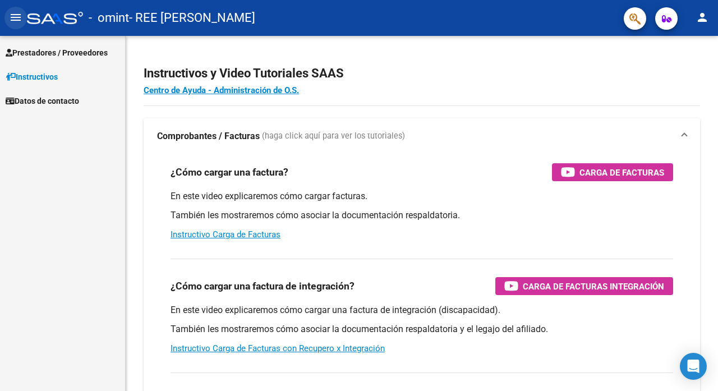
click at [14, 15] on mat-icon "menu" at bounding box center [15, 17] width 13 height 13
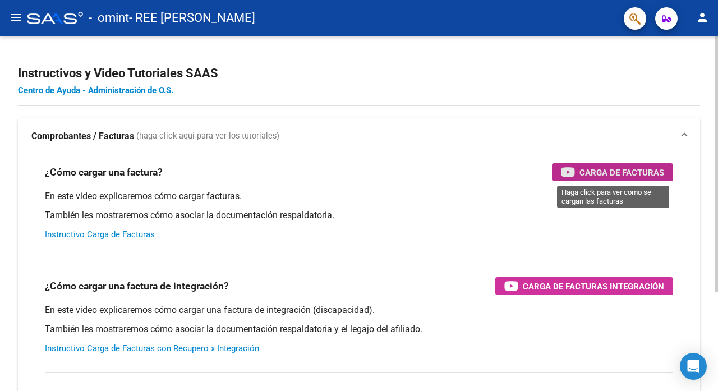
click at [618, 169] on span "Carga de Facturas" at bounding box center [622, 173] width 85 height 14
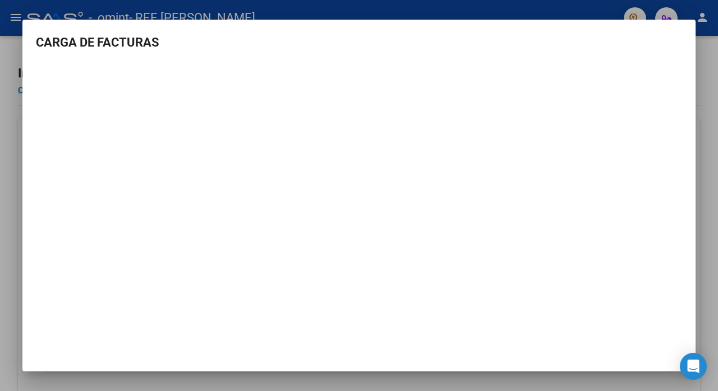
click at [6, 263] on div at bounding box center [359, 195] width 718 height 391
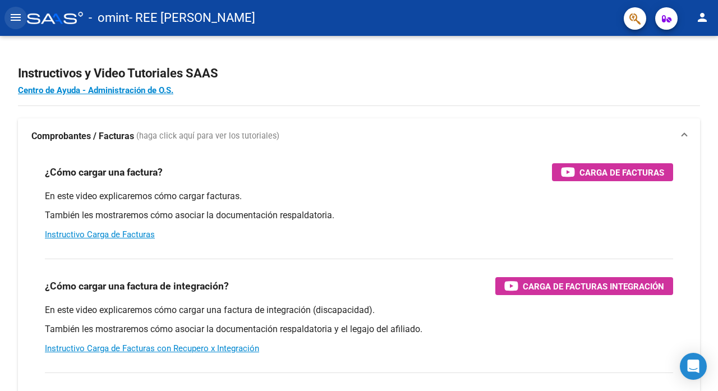
click at [15, 16] on mat-icon "menu" at bounding box center [15, 17] width 13 height 13
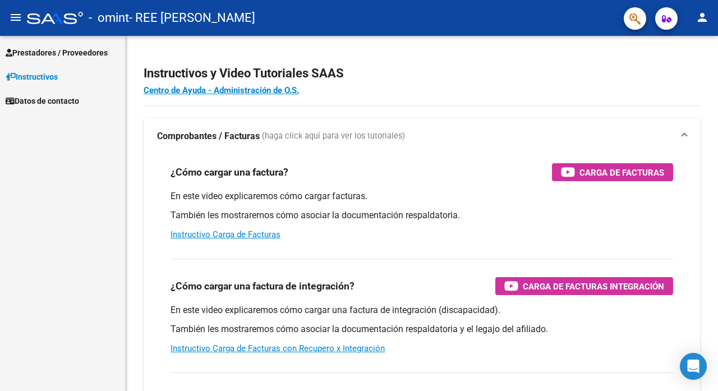
click at [76, 53] on span "Prestadores / Proveedores" at bounding box center [57, 53] width 102 height 12
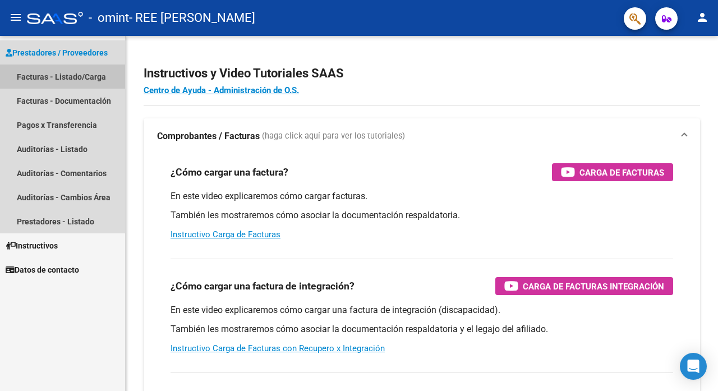
click at [79, 72] on link "Facturas - Listado/Carga" at bounding box center [62, 77] width 125 height 24
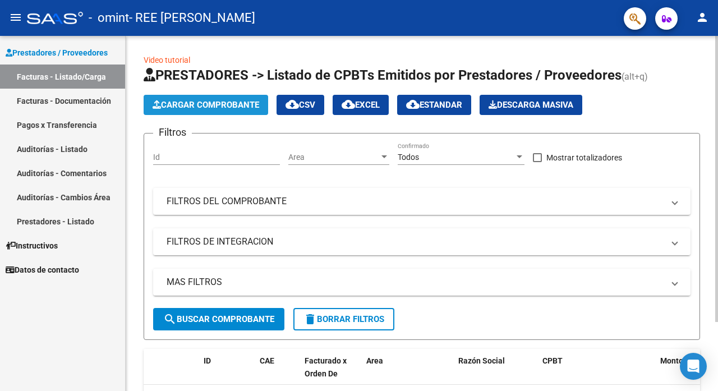
click at [208, 100] on span "Cargar Comprobante" at bounding box center [206, 105] width 107 height 10
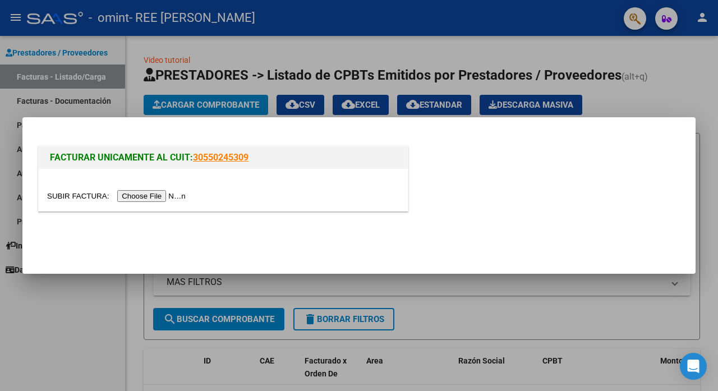
click at [149, 196] on input "file" at bounding box center [118, 196] width 142 height 12
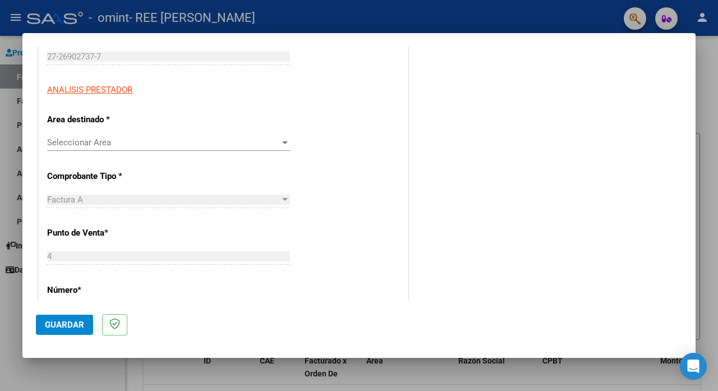
scroll to position [184, 0]
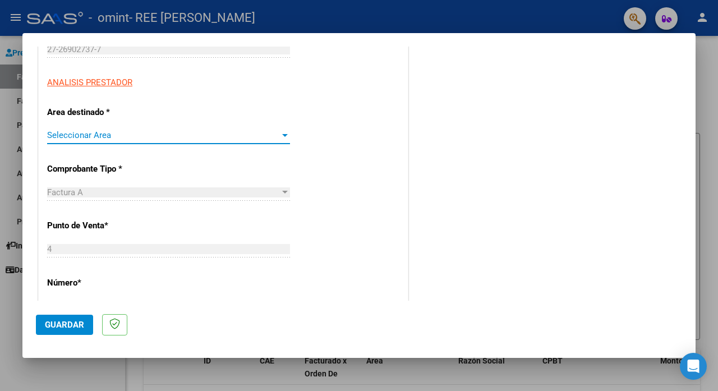
click at [265, 134] on span "Seleccionar Area" at bounding box center [163, 135] width 233 height 10
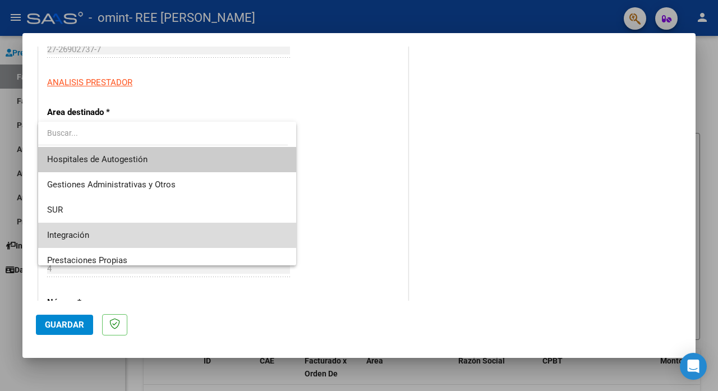
click at [176, 235] on span "Integración" at bounding box center [167, 235] width 240 height 25
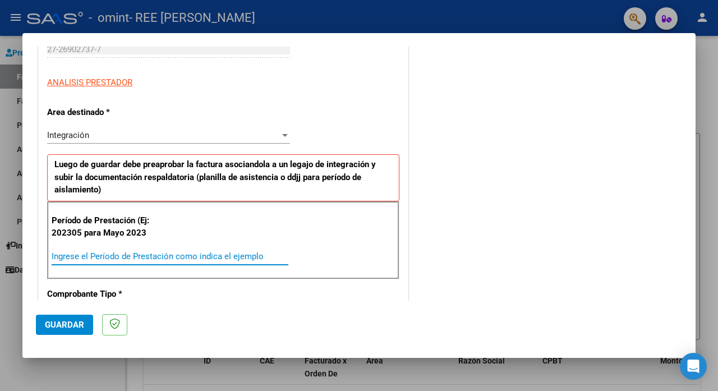
click at [171, 253] on input "Ingrese el Período de Prestación como indica el ejemplo" at bounding box center [170, 256] width 237 height 10
type input "1"
type input "202505"
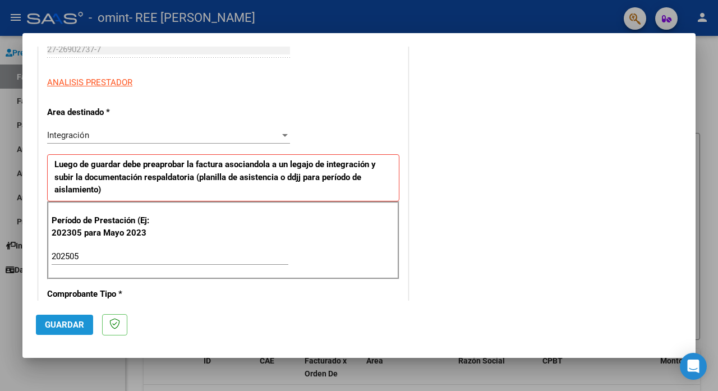
click at [70, 325] on span "Guardar" at bounding box center [64, 325] width 39 height 10
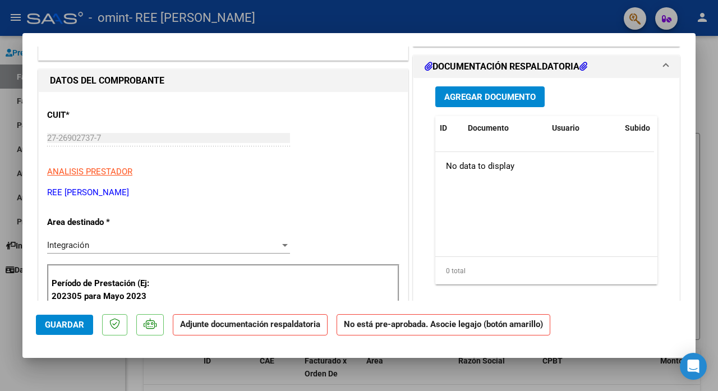
scroll to position [275, 0]
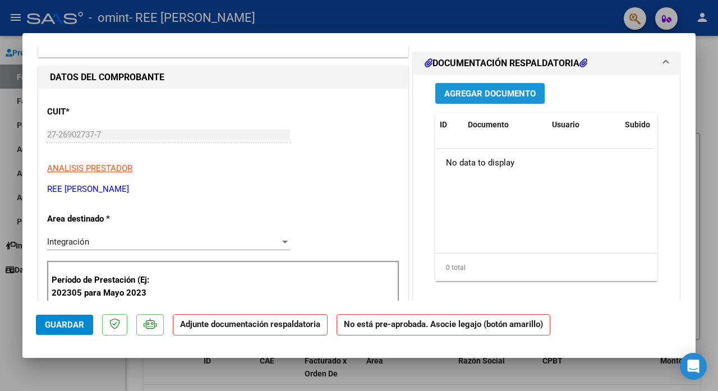
click at [529, 96] on span "Agregar Documento" at bounding box center [490, 94] width 91 height 10
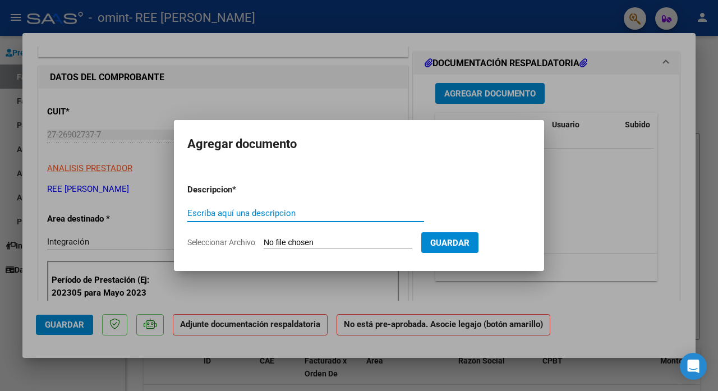
click at [327, 212] on input "Escriba aquí una descripcion" at bounding box center [305, 213] width 237 height 10
type input "asistencia mayo 2025 Brunella Maier"
click at [368, 239] on input "Seleccionar Archivo" at bounding box center [338, 243] width 149 height 11
type input "C:\fakepath\asistencia mayo 2025 Brunella Maier.pdf"
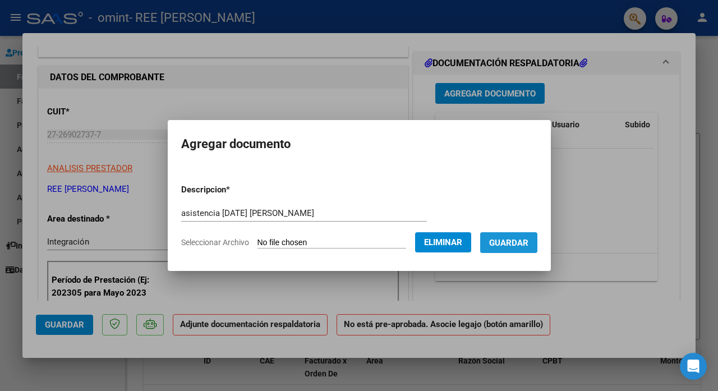
click at [529, 240] on span "Guardar" at bounding box center [508, 243] width 39 height 10
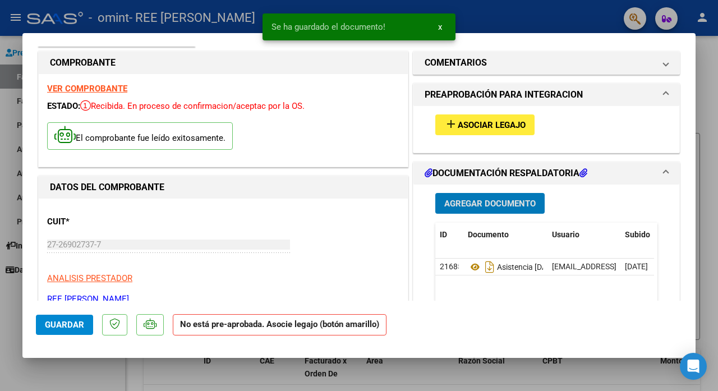
scroll to position [162, 0]
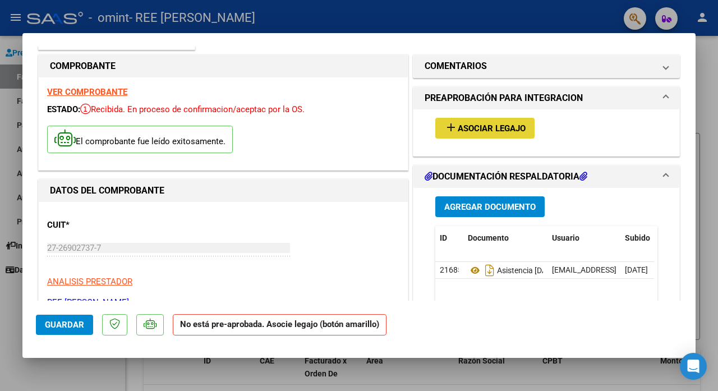
click at [476, 131] on span "Asociar Legajo" at bounding box center [492, 128] width 68 height 10
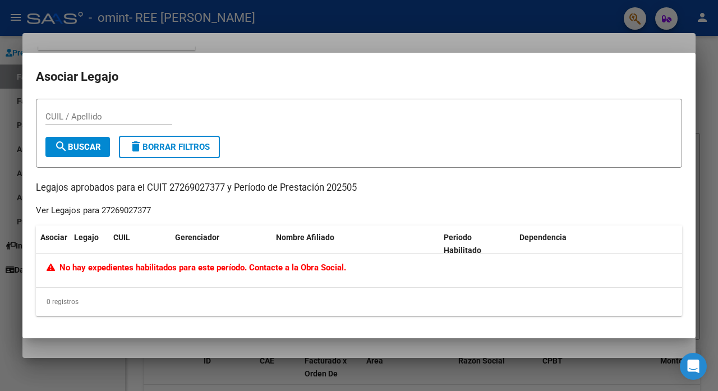
click at [267, 38] on div at bounding box center [359, 195] width 718 height 391
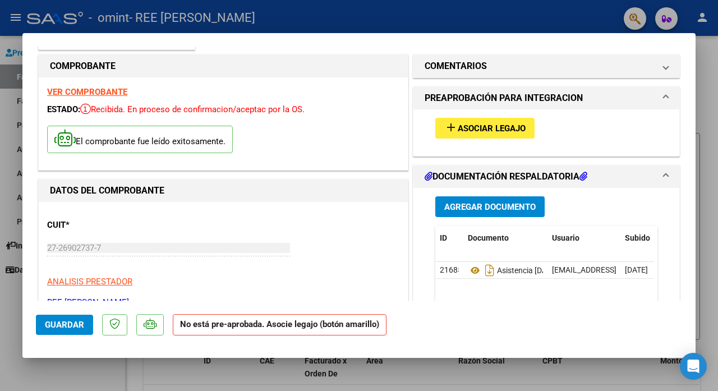
click at [9, 299] on div at bounding box center [359, 195] width 718 height 391
type input "$ 0,00"
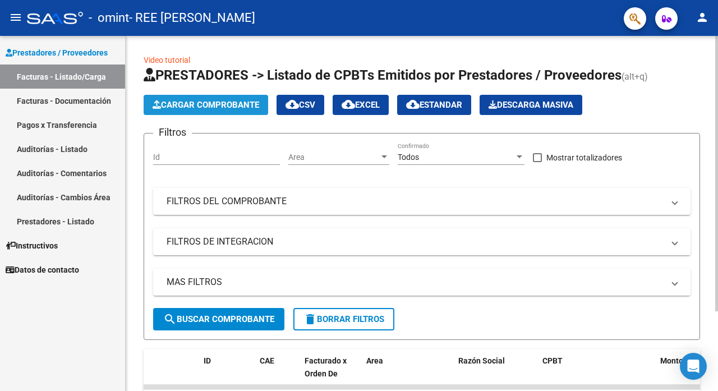
click at [222, 106] on span "Cargar Comprobante" at bounding box center [206, 105] width 107 height 10
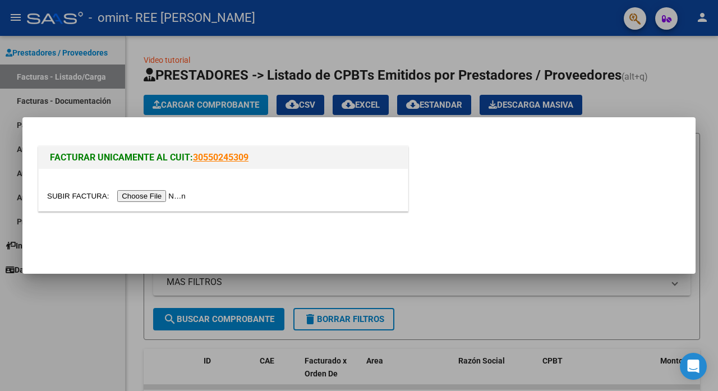
click at [163, 194] on input "file" at bounding box center [118, 196] width 142 height 12
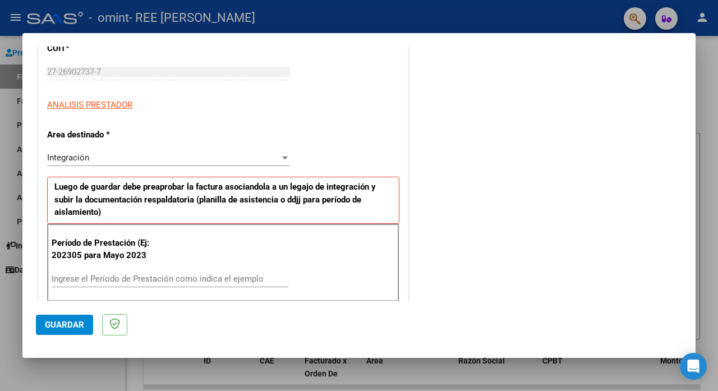
scroll to position [166, 0]
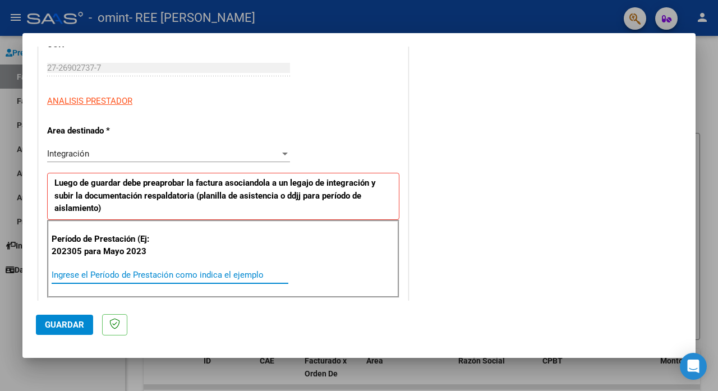
click at [141, 276] on input "Ingrese el Período de Prestación como indica el ejemplo" at bounding box center [170, 275] width 237 height 10
type input "202506"
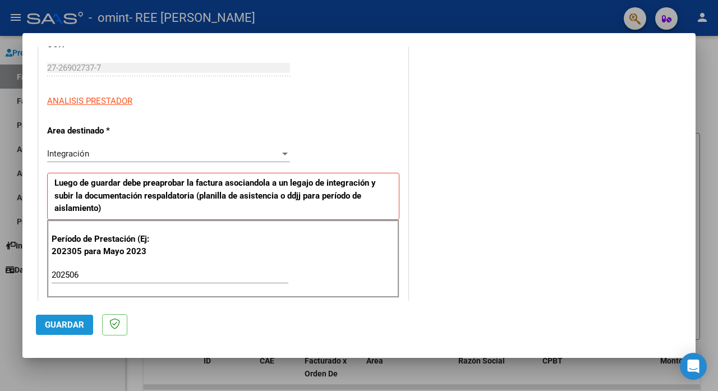
click at [77, 324] on span "Guardar" at bounding box center [64, 325] width 39 height 10
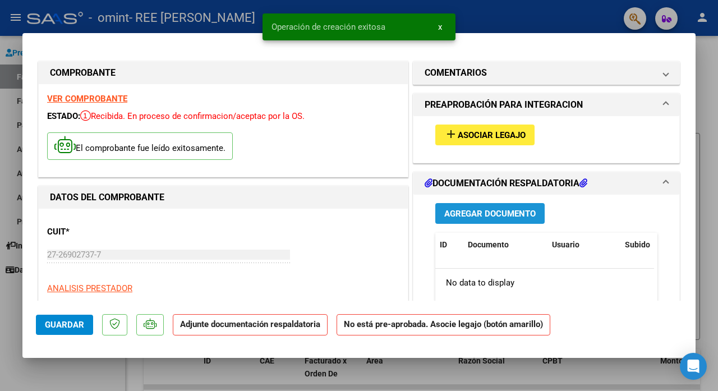
click at [491, 212] on span "Agregar Documento" at bounding box center [490, 214] width 91 height 10
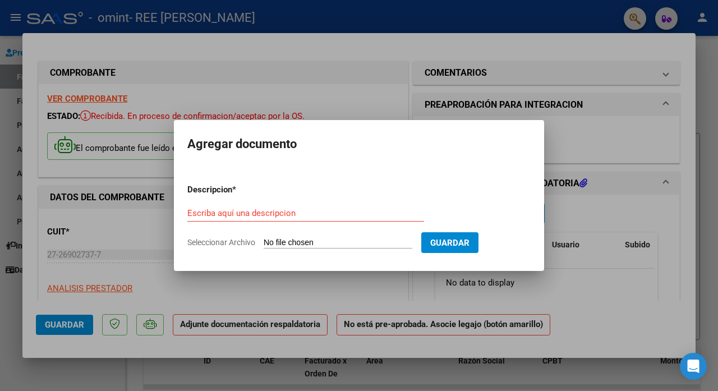
click at [360, 222] on div "Escriba aquí una descripcion" at bounding box center [305, 219] width 237 height 28
click at [345, 211] on input "Escriba aquí una descripcion" at bounding box center [305, 213] width 237 height 10
type input "asistencia junio 2025 Brunella Maier"
click at [336, 239] on input "Seleccionar Archivo" at bounding box center [338, 243] width 149 height 11
type input "C:\fakepath\27269027377_001_00004_00000451.pdf"
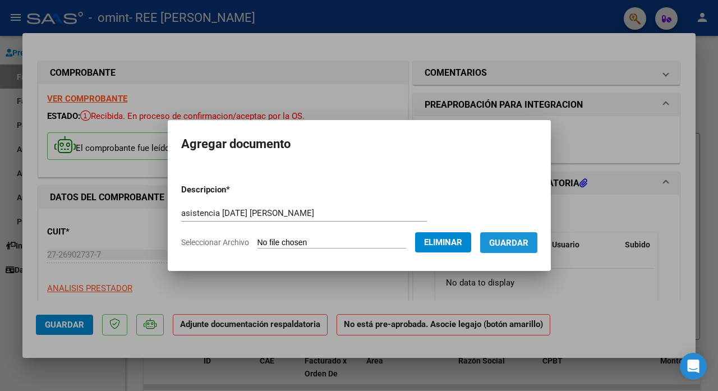
click at [521, 241] on span "Guardar" at bounding box center [508, 243] width 39 height 10
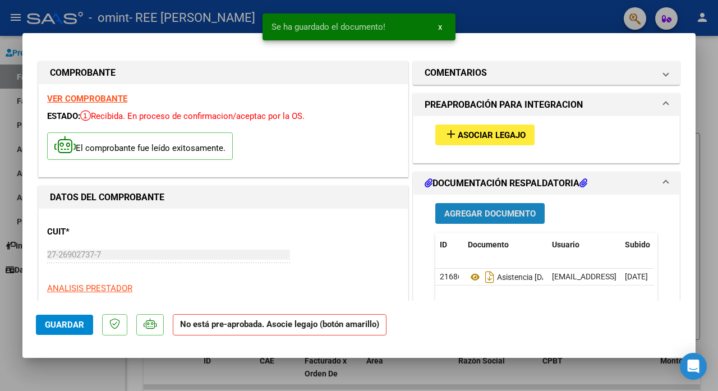
click at [491, 209] on span "Agregar Documento" at bounding box center [490, 214] width 91 height 10
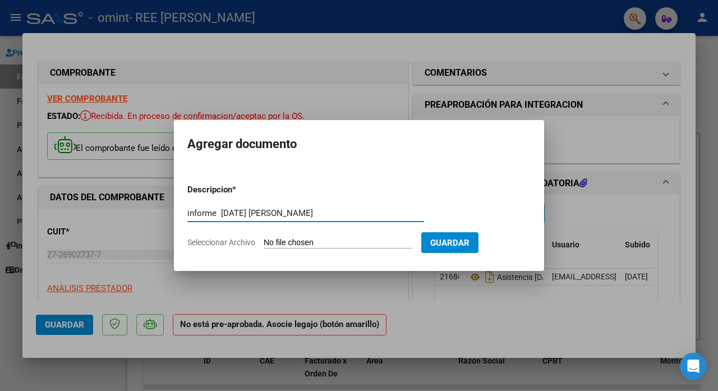
type input "informe junio 2025 Brunella Maier"
click at [388, 240] on input "Seleccionar Archivo" at bounding box center [338, 243] width 149 height 11
click at [448, 317] on div at bounding box center [359, 195] width 718 height 391
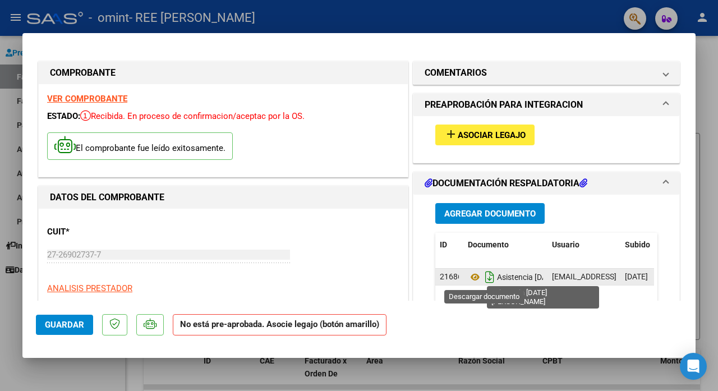
click at [485, 274] on icon "Descargar documento" at bounding box center [490, 277] width 15 height 18
click at [469, 278] on icon at bounding box center [475, 277] width 15 height 13
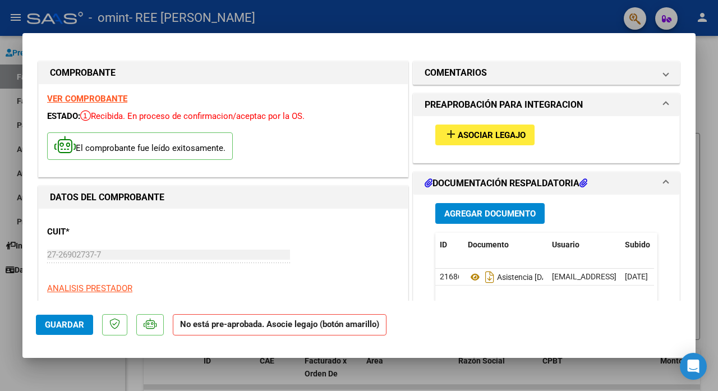
click at [87, 368] on div at bounding box center [359, 195] width 718 height 391
type input "$ 0,00"
